Goal: Transaction & Acquisition: Purchase product/service

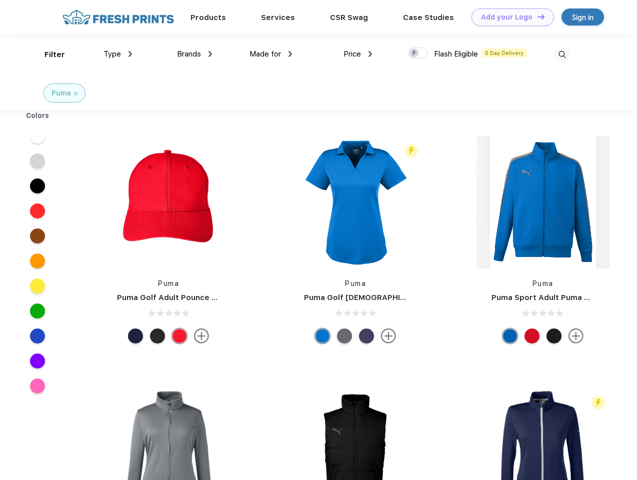
scroll to position [1, 0]
click at [509, 17] on link "Add your Logo Design Tool" at bounding box center [513, 18] width 83 height 18
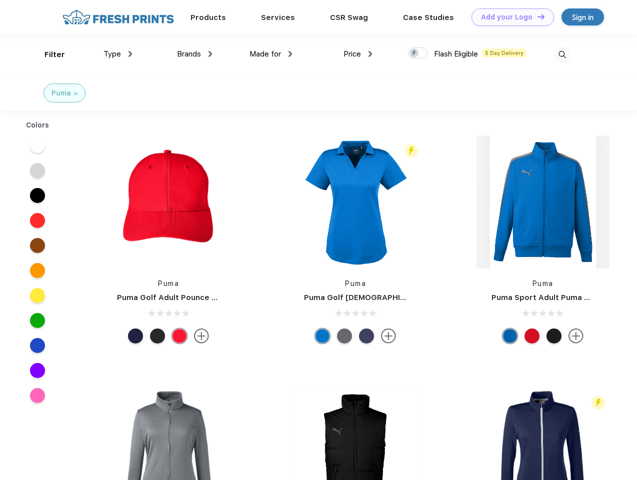
click at [0, 0] on div "Design Tool" at bounding box center [0, 0] width 0 height 0
click at [537, 17] on link "Add your Logo Design Tool" at bounding box center [513, 18] width 83 height 18
click at [48, 55] on div "Filter" at bounding box center [55, 55] width 21 height 12
click at [118, 54] on span "Type" at bounding box center [113, 54] width 18 height 9
click at [195, 54] on span "Brands" at bounding box center [189, 54] width 24 height 9
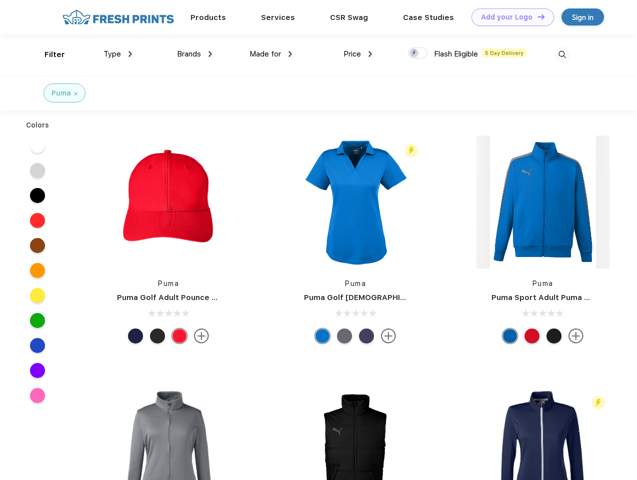
click at [271, 54] on span "Made for" at bounding box center [266, 54] width 32 height 9
click at [358, 54] on span "Price" at bounding box center [353, 54] width 18 height 9
click at [418, 54] on div at bounding box center [418, 53] width 20 height 11
click at [415, 54] on input "checkbox" at bounding box center [411, 50] width 7 height 7
click at [562, 55] on img at bounding box center [562, 55] width 17 height 17
